Goal: Task Accomplishment & Management: Use online tool/utility

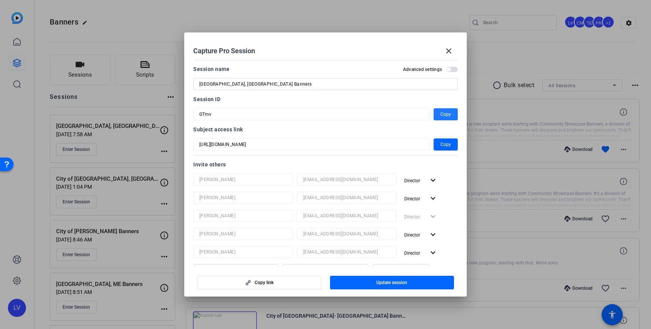
click at [129, 101] on div at bounding box center [325, 164] width 651 height 329
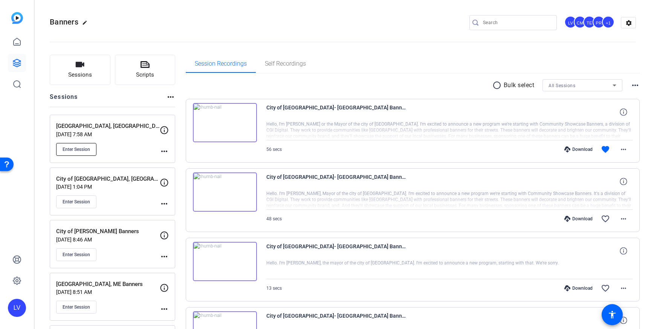
click at [82, 150] on span "Enter Session" at bounding box center [77, 149] width 28 height 6
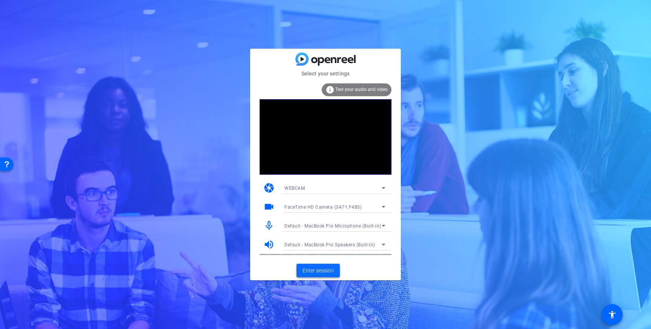
click at [312, 272] on span "Enter session" at bounding box center [318, 271] width 31 height 8
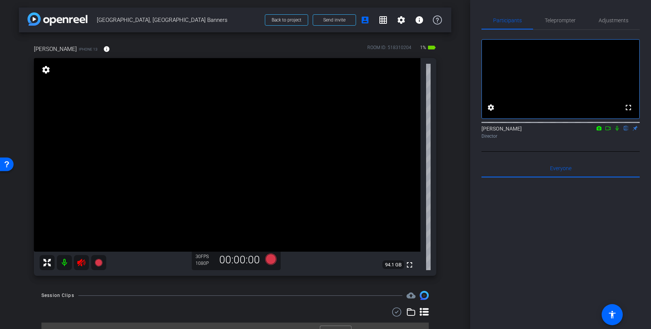
click at [78, 259] on icon at bounding box center [81, 262] width 9 height 9
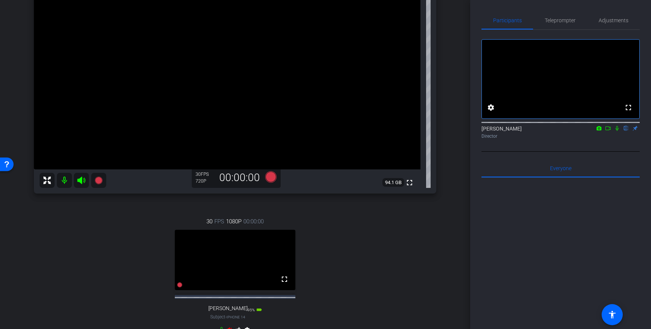
scroll to position [98, 0]
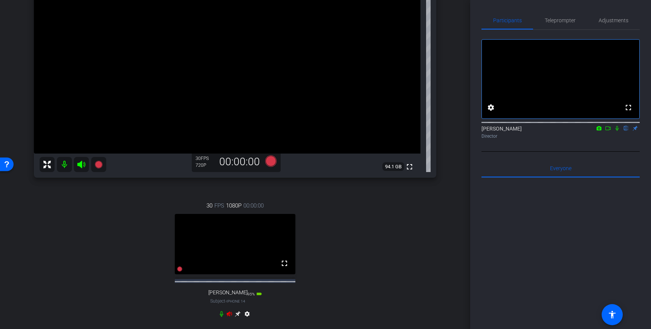
click at [230, 316] on icon at bounding box center [229, 313] width 5 height 5
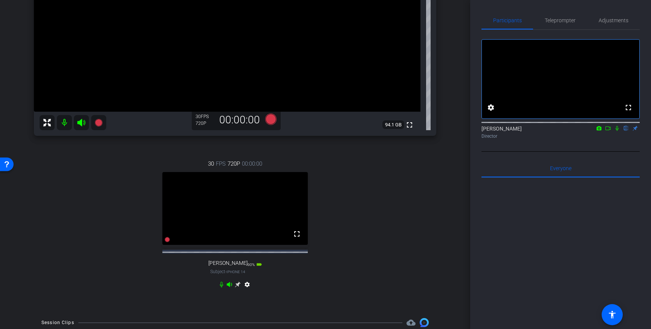
scroll to position [132, 0]
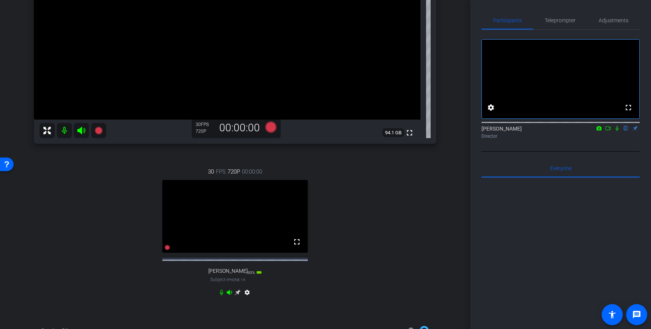
click at [236, 295] on icon at bounding box center [238, 292] width 6 height 6
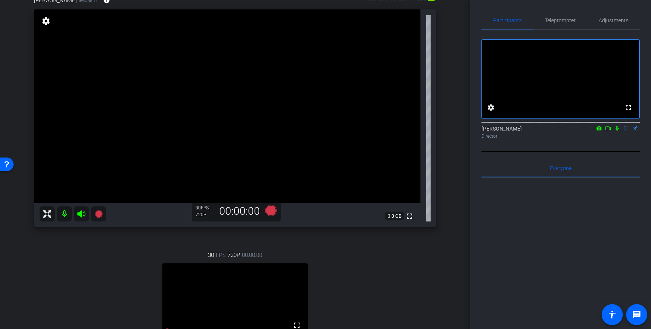
scroll to position [0, 0]
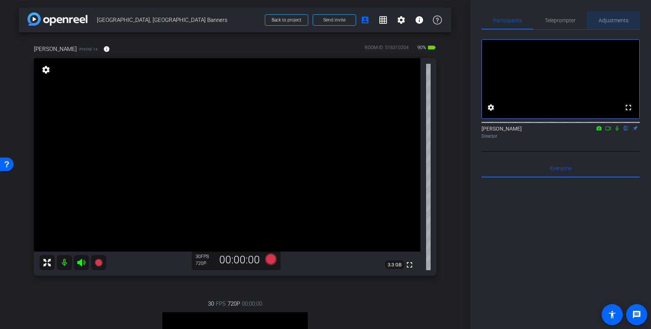
click at [621, 23] on span "Adjustments" at bounding box center [614, 20] width 30 height 18
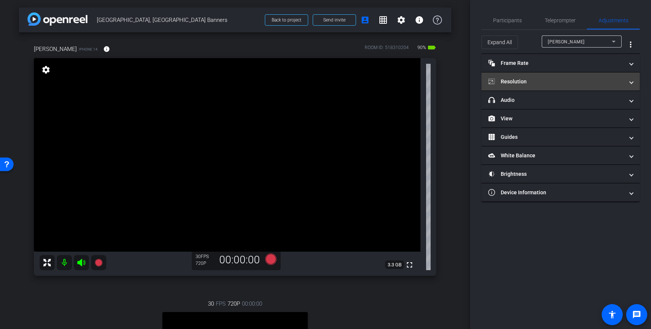
click at [607, 84] on mat-panel-title "Resolution" at bounding box center [557, 82] width 136 height 8
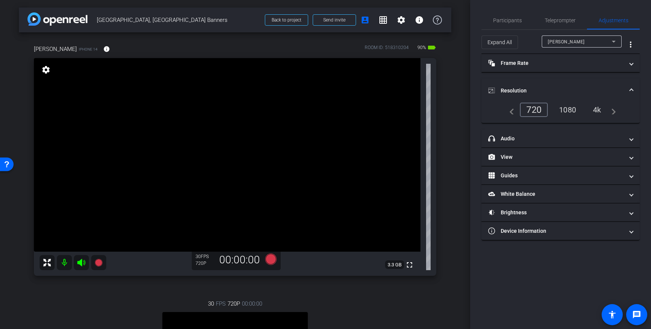
click at [598, 107] on div "4k" at bounding box center [598, 109] width 20 height 13
click at [605, 42] on div "Angelia Pusino" at bounding box center [580, 41] width 64 height 9
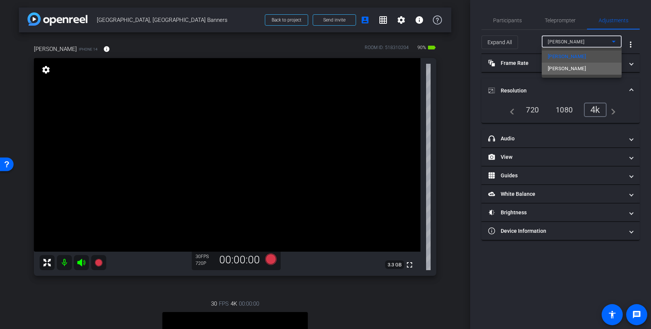
click at [582, 64] on span "Steven Rzeppa" at bounding box center [567, 68] width 38 height 9
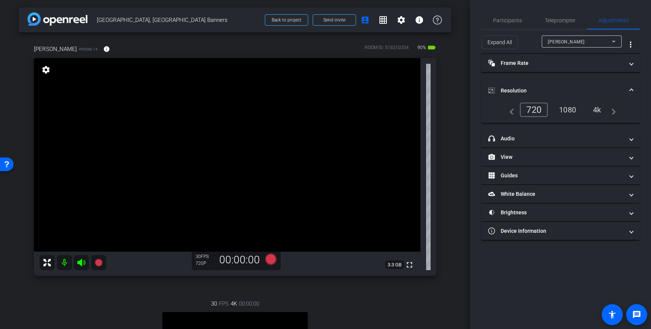
click at [594, 107] on div "4k" at bounding box center [598, 109] width 20 height 13
click at [598, 109] on div "4k" at bounding box center [595, 110] width 23 height 14
click at [594, 41] on div "Steven Rzeppa" at bounding box center [580, 41] width 64 height 9
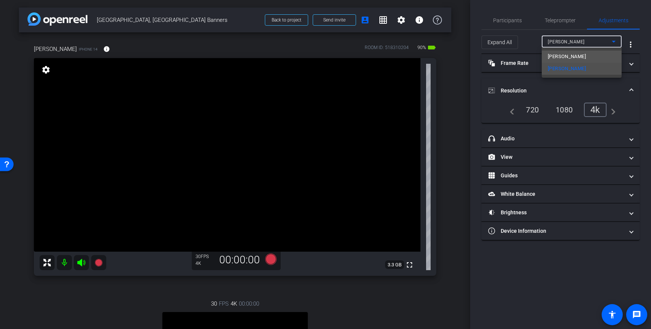
drag, startPoint x: 581, startPoint y: 58, endPoint x: 606, endPoint y: 58, distance: 24.9
click at [607, 57] on mat-option "Angelia Pusino" at bounding box center [582, 57] width 80 height 12
click at [534, 112] on div "720" at bounding box center [533, 109] width 24 height 13
click at [614, 41] on icon at bounding box center [614, 42] width 4 height 2
click at [595, 65] on mat-option "Steven Rzeppa" at bounding box center [582, 69] width 80 height 12
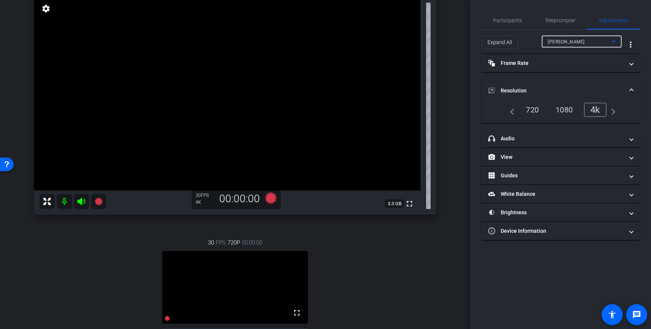
scroll to position [53, 0]
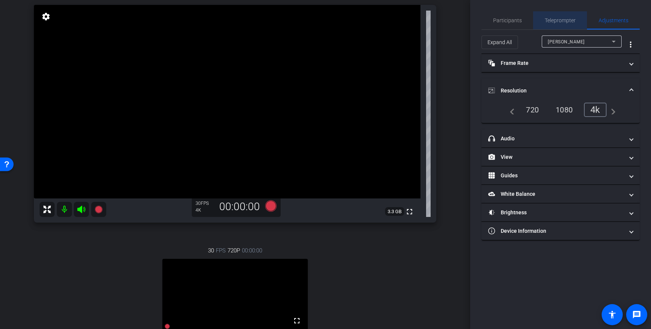
click at [562, 21] on span "Teleprompter" at bounding box center [560, 20] width 31 height 5
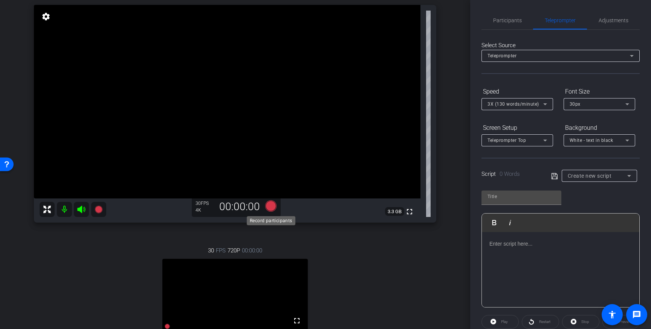
click at [273, 207] on icon at bounding box center [270, 205] width 11 height 11
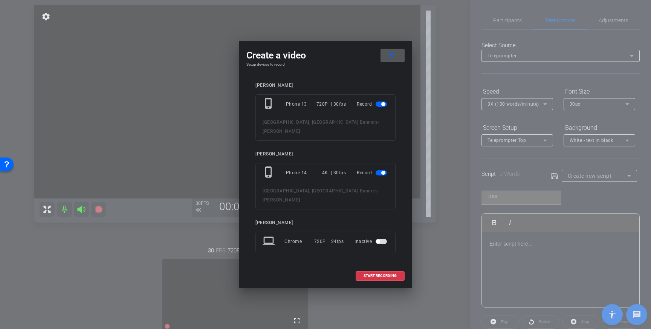
click at [383, 106] on span "button" at bounding box center [383, 104] width 4 height 4
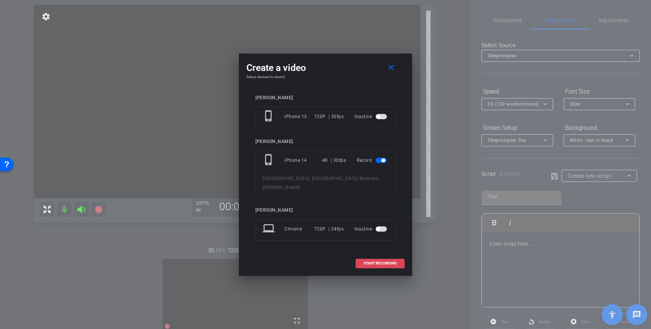
click at [387, 261] on span "START RECORDING" at bounding box center [380, 263] width 33 height 4
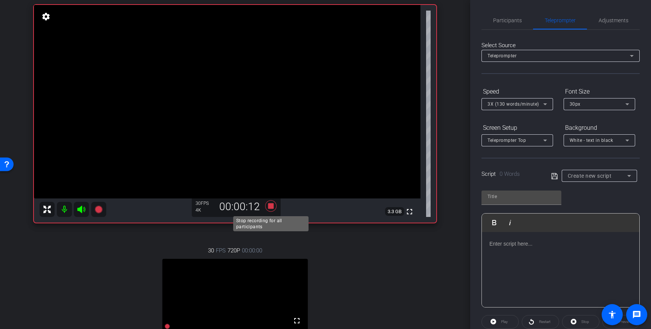
click at [269, 204] on icon at bounding box center [270, 205] width 11 height 11
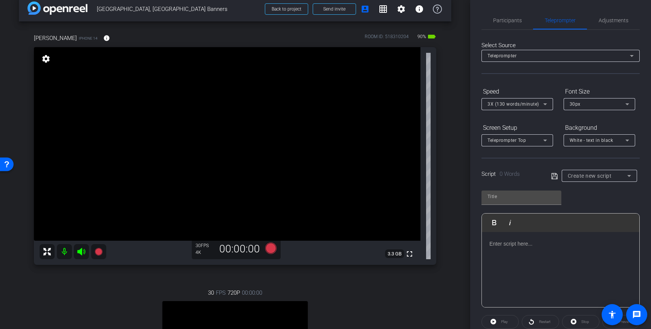
scroll to position [16, 0]
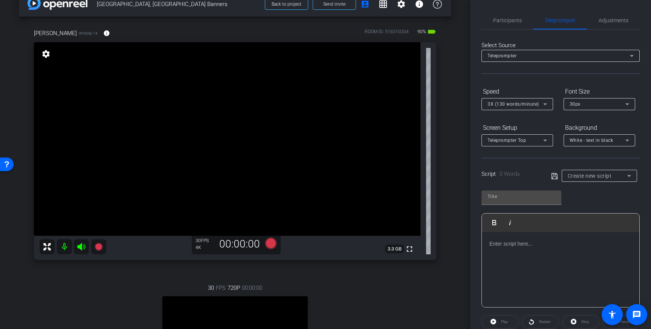
click at [512, 265] on div at bounding box center [561, 269] width 158 height 75
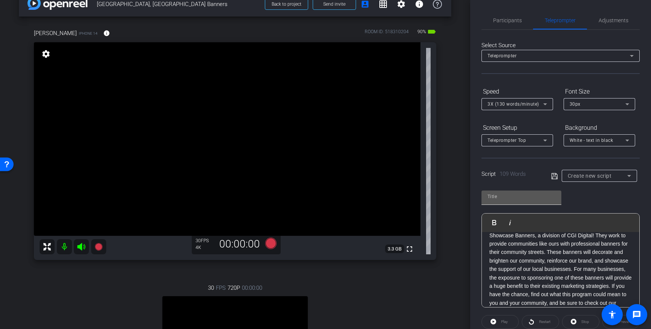
click at [521, 198] on input "text" at bounding box center [522, 196] width 68 height 9
type input "Trenton"
click at [556, 172] on icon at bounding box center [554, 176] width 7 height 9
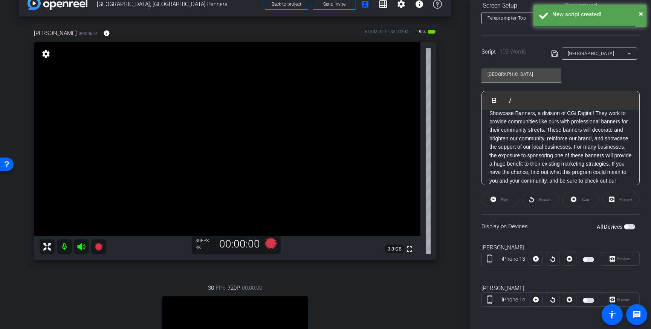
scroll to position [124, 0]
click at [633, 225] on span "button" at bounding box center [629, 224] width 11 height 5
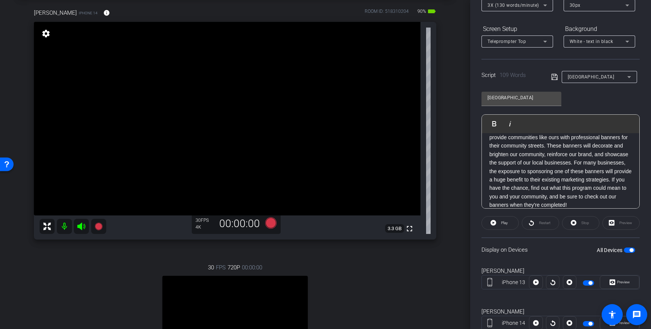
scroll to position [35, 0]
click at [272, 223] on icon at bounding box center [270, 223] width 11 height 11
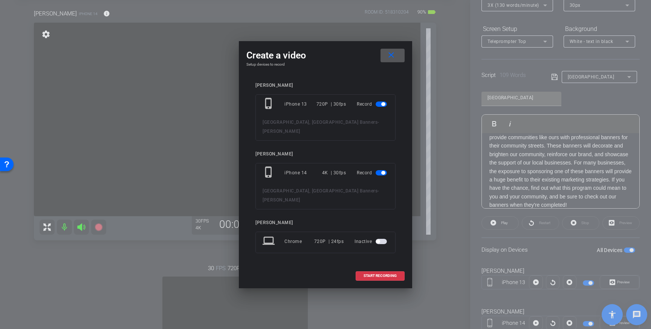
click at [382, 106] on span "button" at bounding box center [383, 104] width 4 height 4
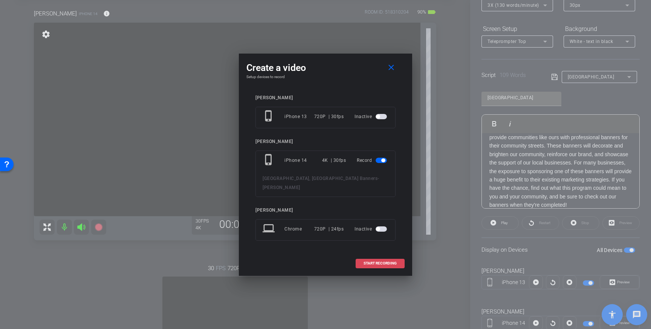
click at [388, 262] on span at bounding box center [380, 263] width 48 height 18
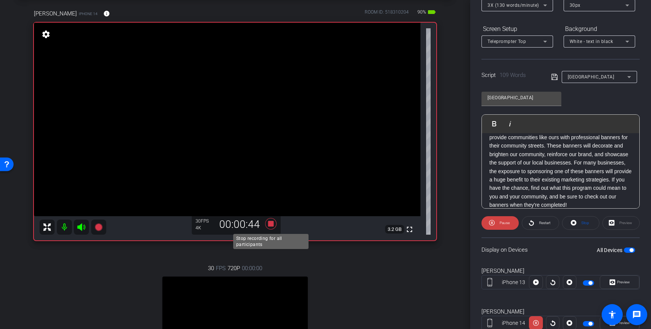
click at [270, 223] on icon at bounding box center [270, 223] width 11 height 11
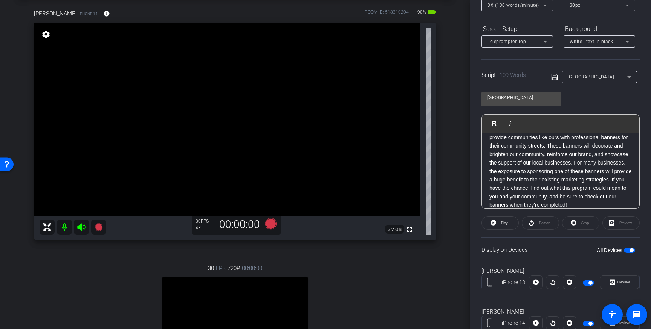
click at [534, 188] on p "Hello, I’m Steven Rzeppa, Mayor of Trenton, MI. I’m excited to announce a new p…" at bounding box center [561, 155] width 142 height 110
click at [556, 78] on icon at bounding box center [554, 77] width 6 height 6
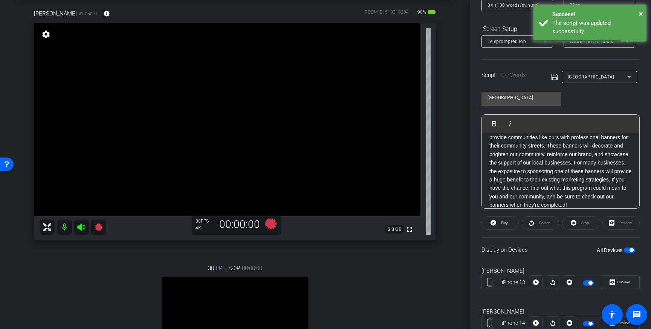
click at [633, 248] on span "button" at bounding box center [632, 250] width 4 height 4
click at [632, 250] on span "button" at bounding box center [629, 249] width 11 height 5
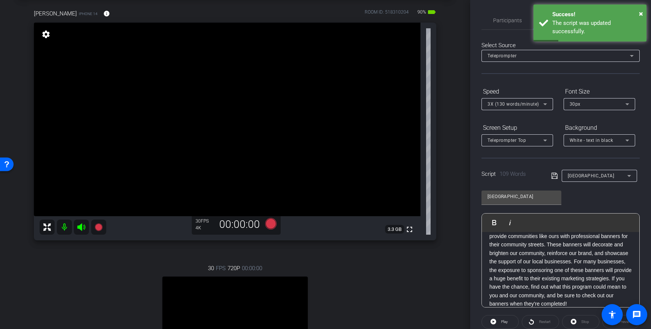
click at [535, 110] on div at bounding box center [518, 114] width 72 height 8
click at [540, 104] on div "3X (130 words/minute)" at bounding box center [516, 103] width 56 height 9
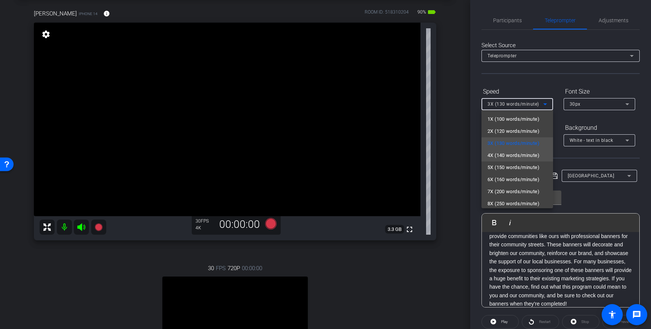
click at [517, 152] on span "4X (140 words/minute)" at bounding box center [514, 155] width 52 height 9
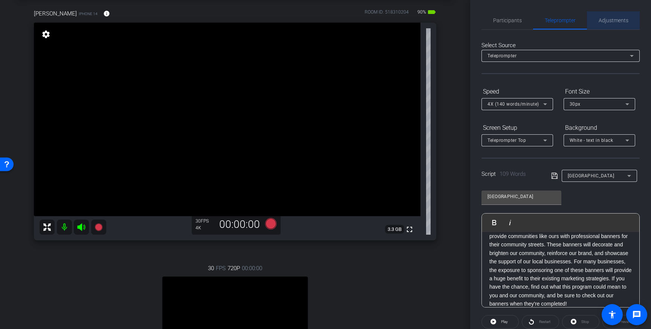
click at [609, 21] on span "Adjustments" at bounding box center [614, 20] width 30 height 5
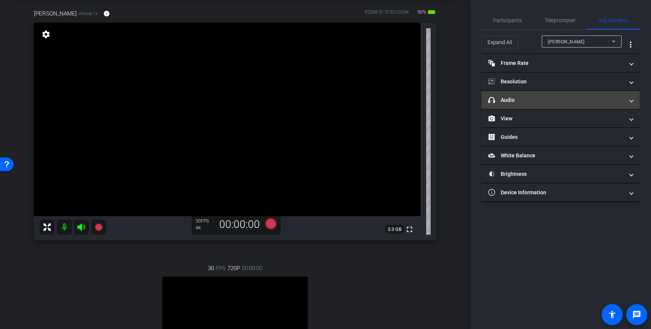
click at [610, 102] on mat-panel-title "headphone icon Audio" at bounding box center [557, 100] width 136 height 8
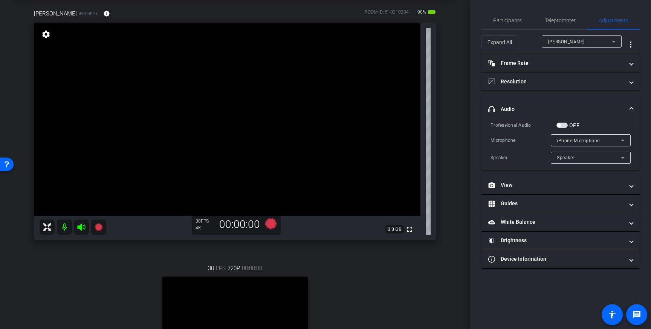
click at [561, 125] on span "button" at bounding box center [559, 125] width 4 height 4
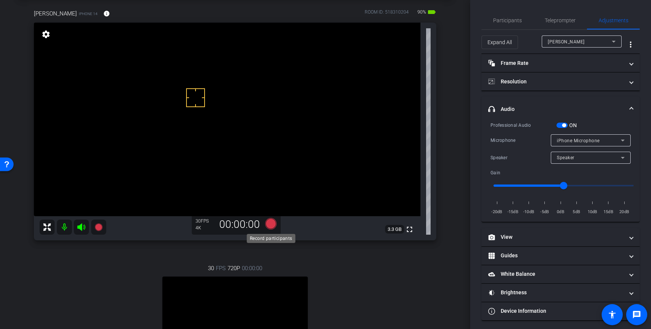
click at [269, 227] on icon at bounding box center [270, 223] width 11 height 11
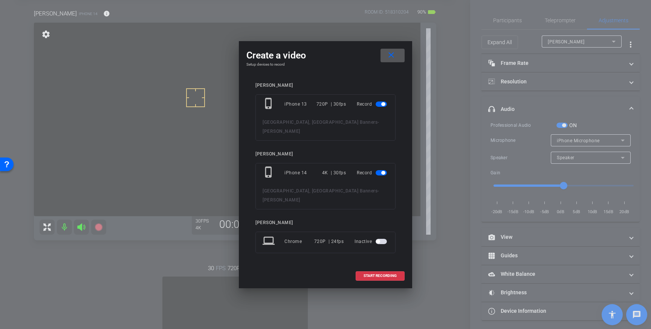
click at [381, 109] on mat-slide-toggle at bounding box center [382, 104] width 13 height 9
click at [382, 106] on span "button" at bounding box center [383, 104] width 4 height 4
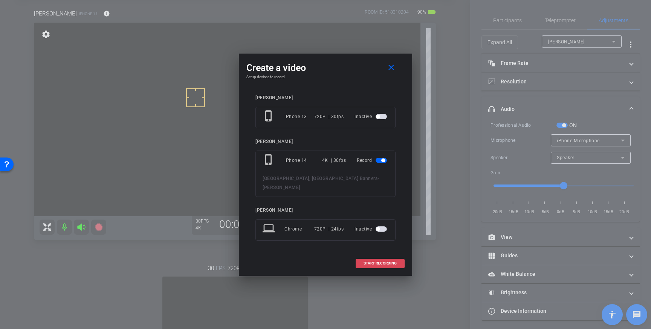
click at [376, 261] on span "START RECORDING" at bounding box center [380, 263] width 33 height 4
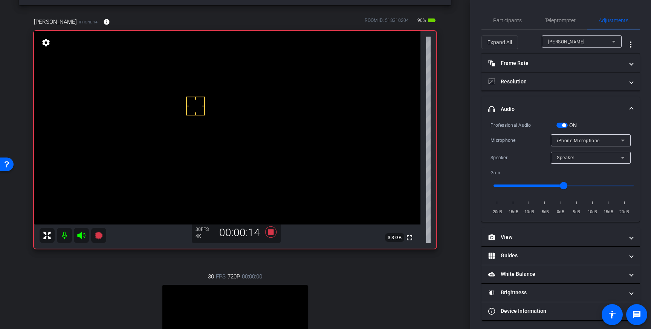
scroll to position [19, 0]
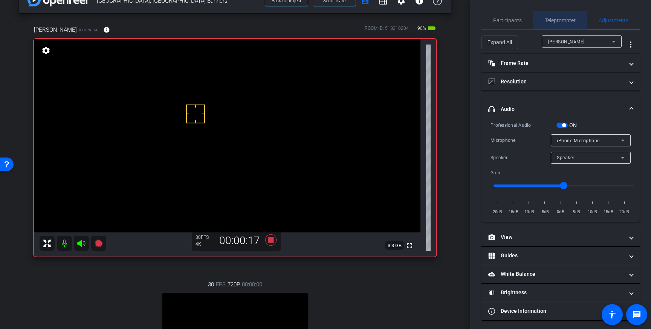
click at [560, 21] on span "Teleprompter" at bounding box center [560, 20] width 31 height 5
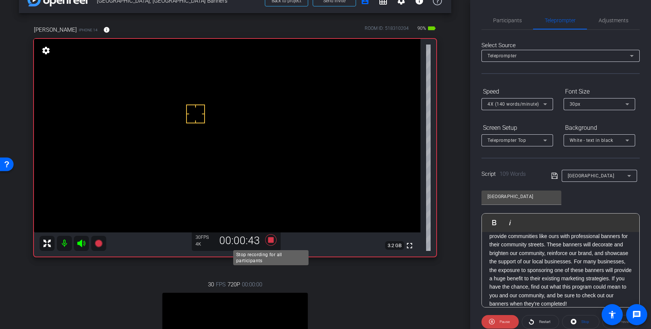
click at [270, 239] on icon at bounding box center [270, 239] width 11 height 11
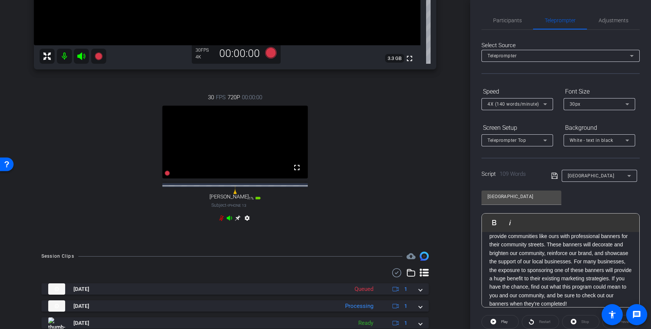
scroll to position [214, 0]
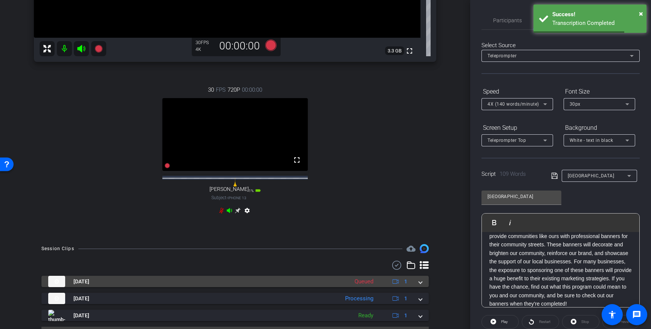
click at [421, 285] on span at bounding box center [420, 281] width 3 height 8
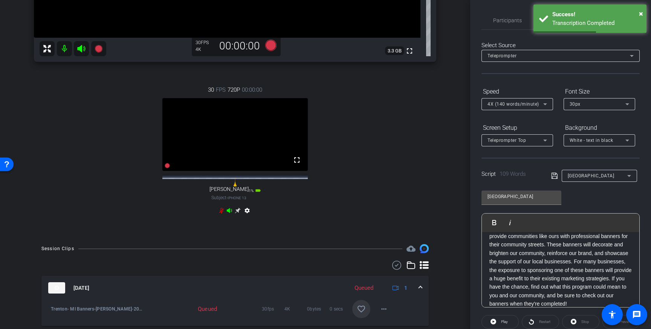
click at [362, 313] on mat-icon "favorite_border" at bounding box center [361, 308] width 9 height 9
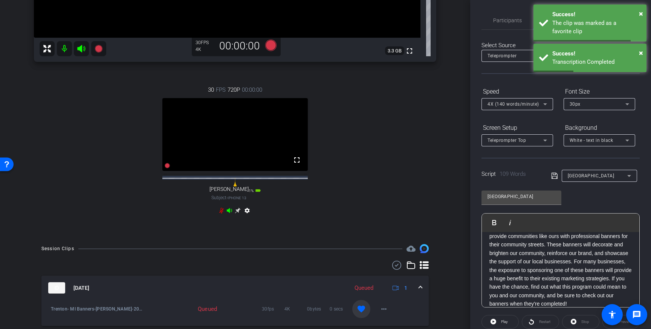
click at [421, 292] on span at bounding box center [420, 288] width 3 height 8
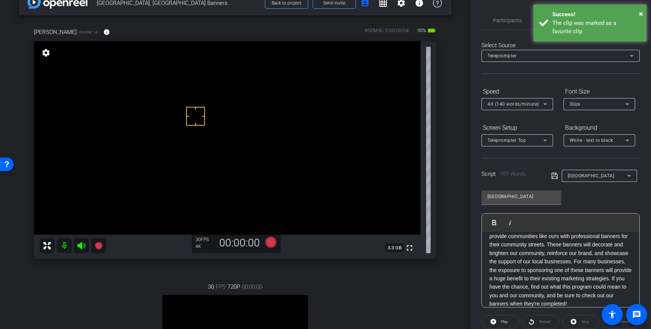
scroll to position [14, 0]
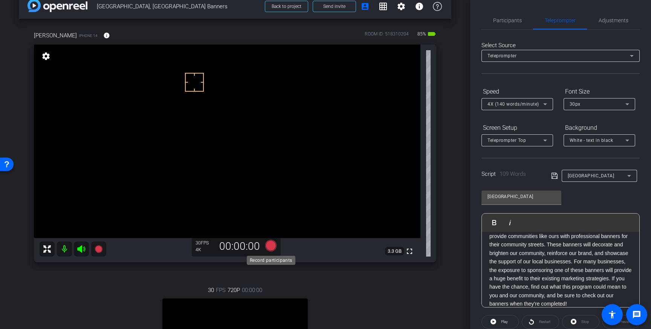
click at [268, 244] on icon at bounding box center [270, 245] width 11 height 11
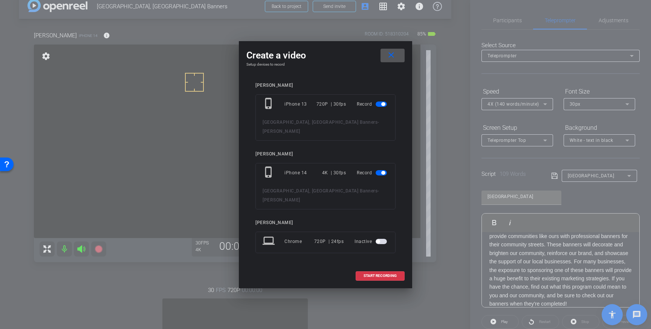
click at [380, 109] on mat-slide-toggle at bounding box center [382, 104] width 13 height 9
click at [382, 106] on span "button" at bounding box center [383, 104] width 4 height 4
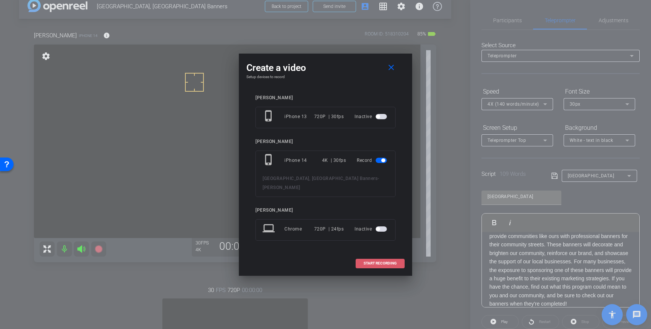
click at [371, 254] on span at bounding box center [380, 263] width 48 height 18
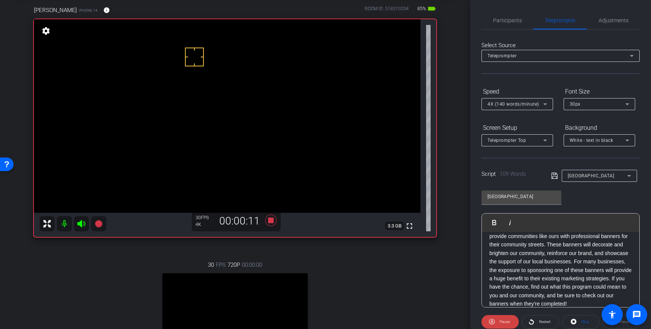
scroll to position [32, 0]
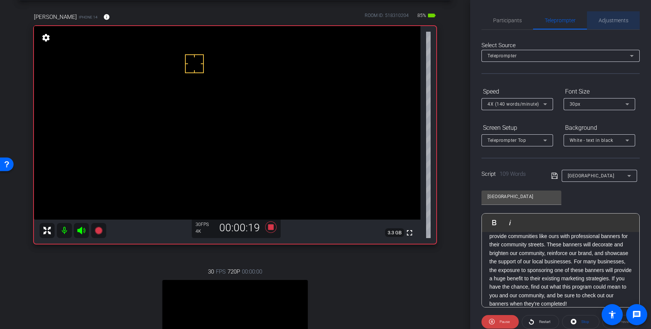
click at [616, 21] on span "Adjustments" at bounding box center [614, 20] width 30 height 5
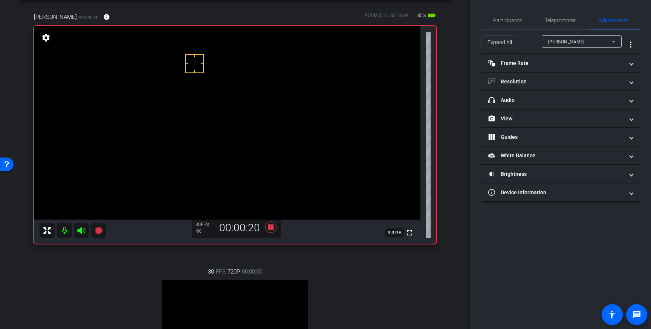
click at [614, 41] on icon at bounding box center [614, 42] width 4 height 2
click at [576, 67] on span "Steven Rzeppa" at bounding box center [567, 68] width 38 height 9
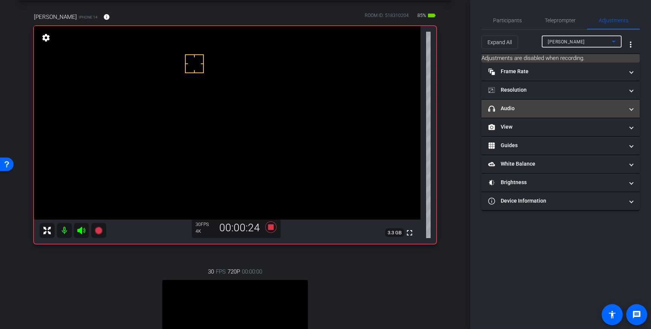
click at [602, 110] on mat-panel-title "headphone icon Audio" at bounding box center [557, 108] width 136 height 8
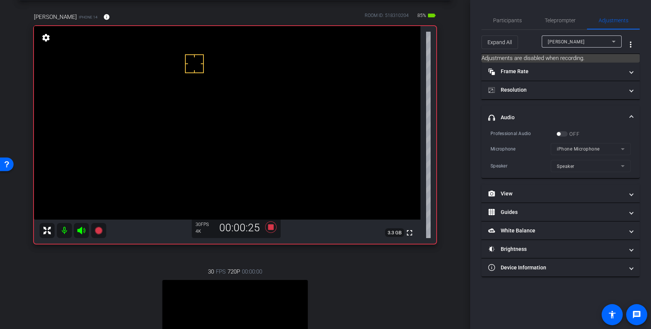
click at [612, 112] on mat-expansion-panel-header "headphone icon Audio" at bounding box center [561, 118] width 158 height 24
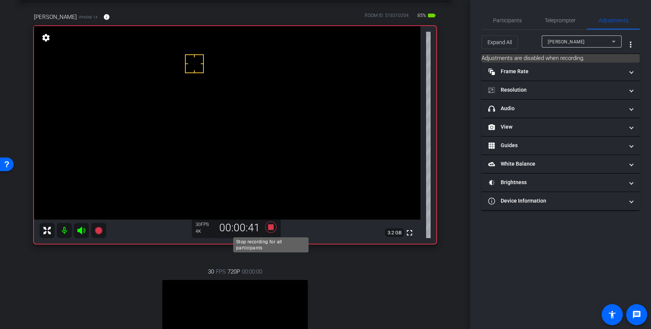
click at [272, 228] on icon at bounding box center [270, 226] width 11 height 11
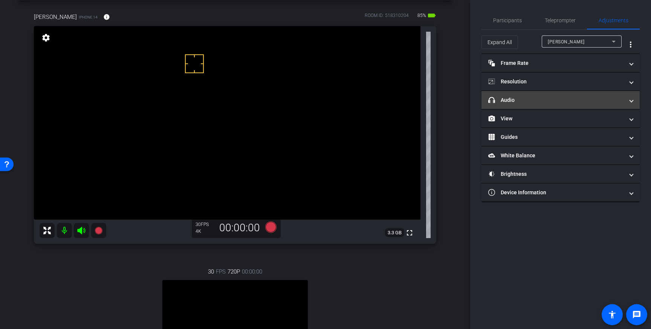
click at [600, 100] on mat-panel-title "headphone icon Audio" at bounding box center [557, 100] width 136 height 8
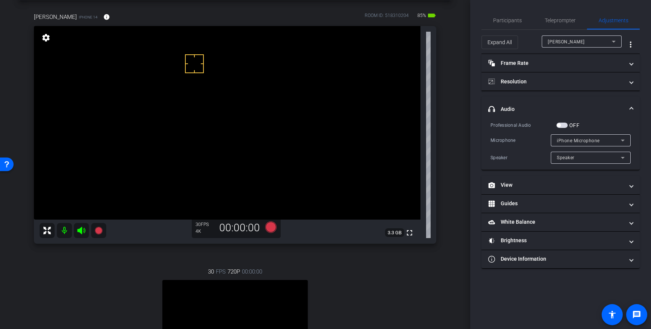
click at [564, 125] on span "button" at bounding box center [562, 125] width 11 height 5
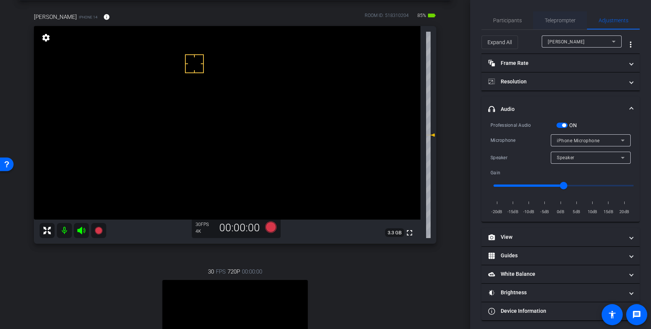
click at [564, 26] on span "Teleprompter" at bounding box center [560, 20] width 31 height 18
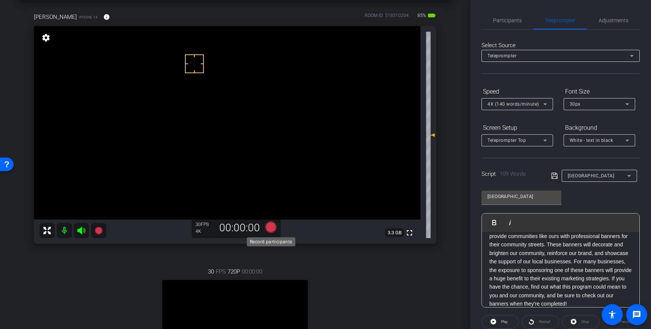
click at [273, 226] on icon at bounding box center [270, 226] width 11 height 11
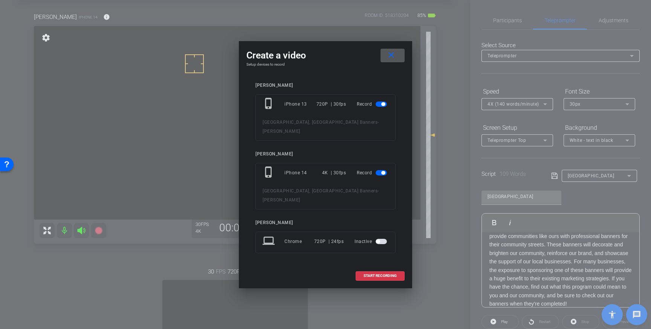
click at [379, 107] on span "button" at bounding box center [381, 103] width 11 height 5
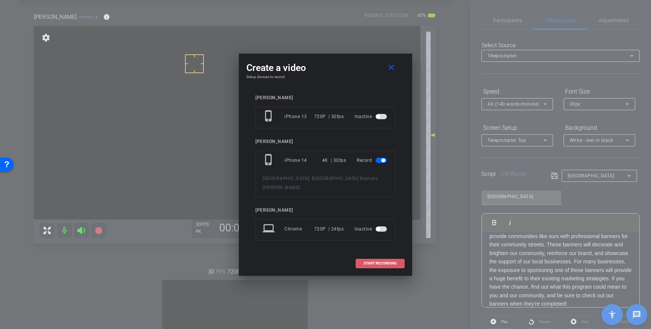
click at [376, 254] on span at bounding box center [380, 263] width 48 height 18
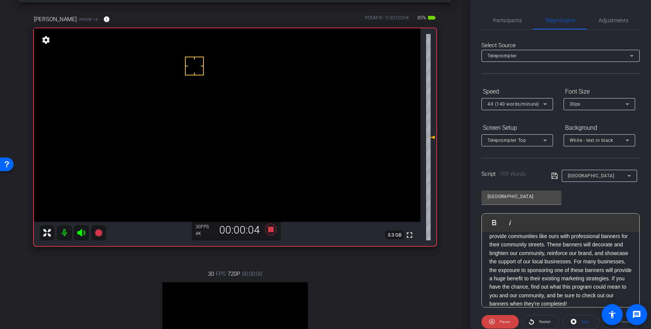
scroll to position [28, 0]
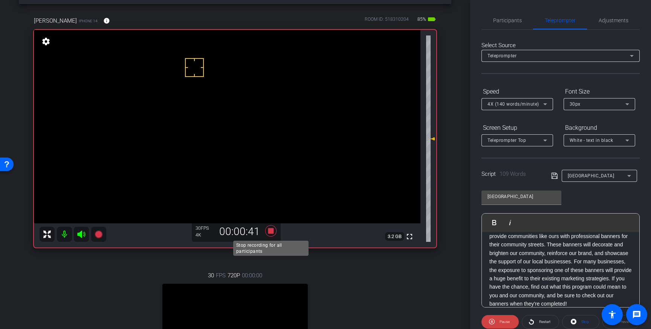
click at [268, 230] on icon at bounding box center [270, 230] width 11 height 11
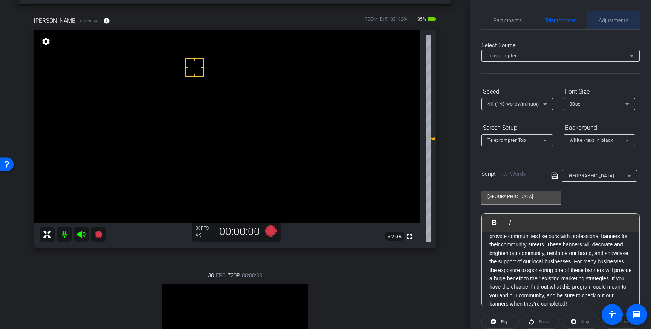
click at [610, 25] on span "Adjustments" at bounding box center [614, 20] width 30 height 18
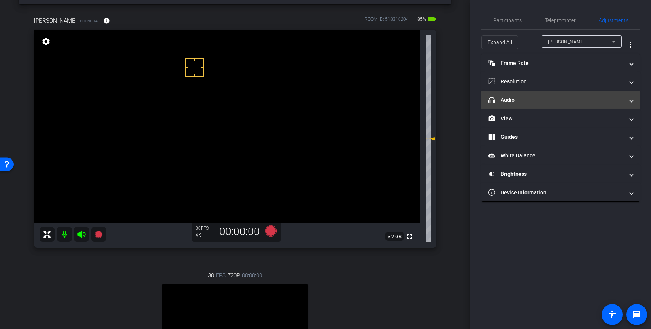
click at [613, 96] on mat-panel-title "headphone icon Audio" at bounding box center [557, 100] width 136 height 8
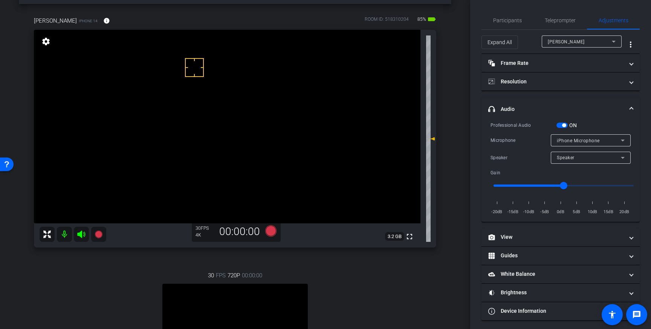
click at [562, 124] on span "button" at bounding box center [562, 125] width 11 height 5
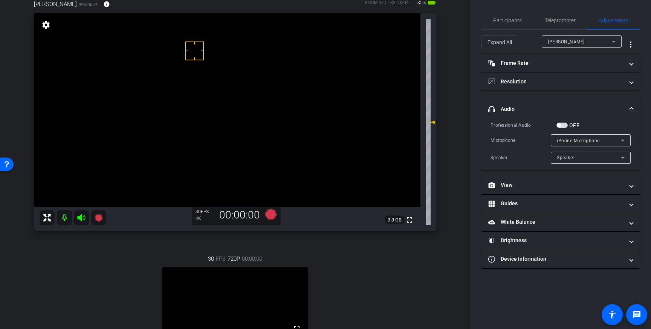
scroll to position [46, 0]
click at [562, 17] on span "Teleprompter" at bounding box center [560, 20] width 31 height 18
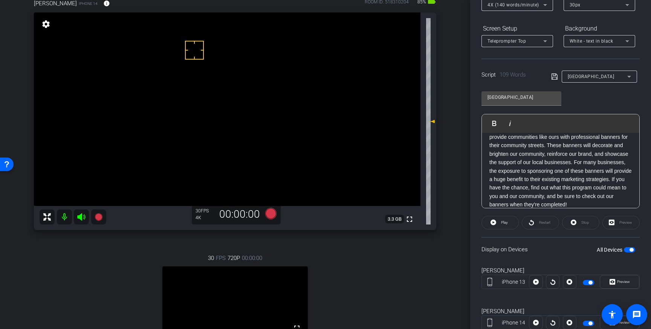
scroll to position [124, 0]
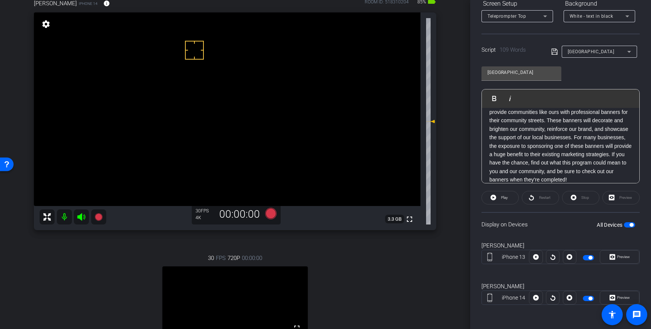
click at [632, 222] on span "button" at bounding box center [629, 224] width 11 height 5
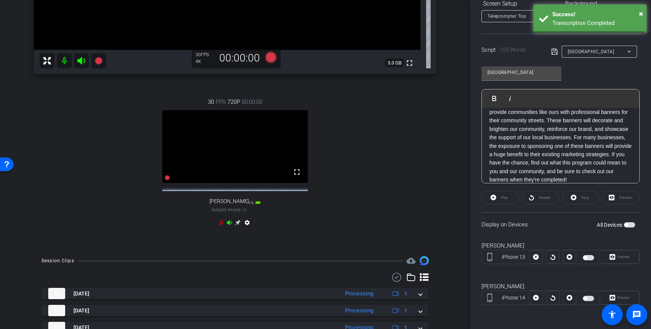
scroll to position [273, 0]
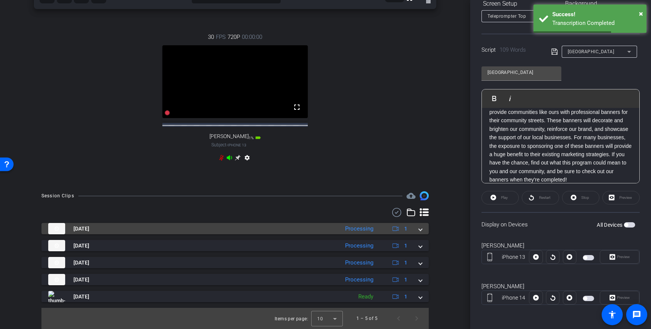
click at [421, 230] on span at bounding box center [420, 229] width 3 height 8
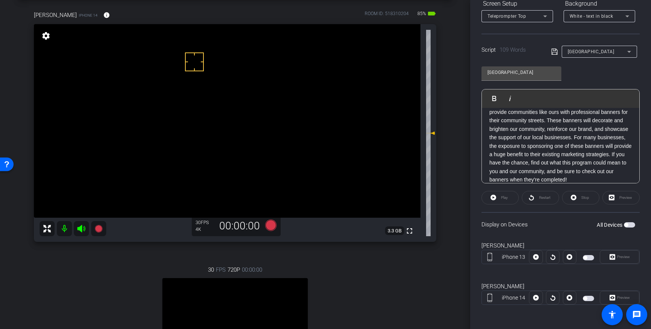
scroll to position [32, 0]
